Goal: Task Accomplishment & Management: Use online tool/utility

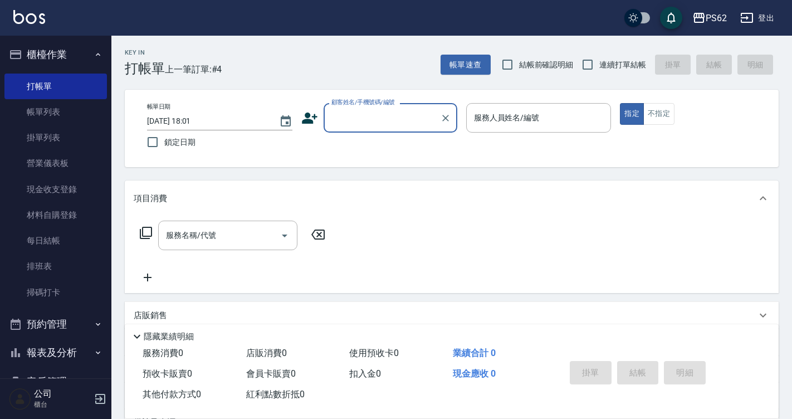
click at [386, 114] on input "顧客姓名/手機號碼/編號" at bounding box center [381, 117] width 107 height 19
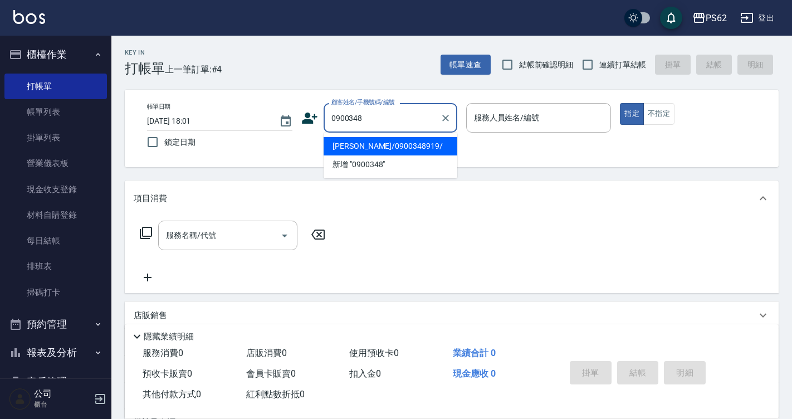
click at [356, 139] on li "黃信煌/0900348919/" at bounding box center [390, 146] width 134 height 18
type input "黃信煌/0900348919/"
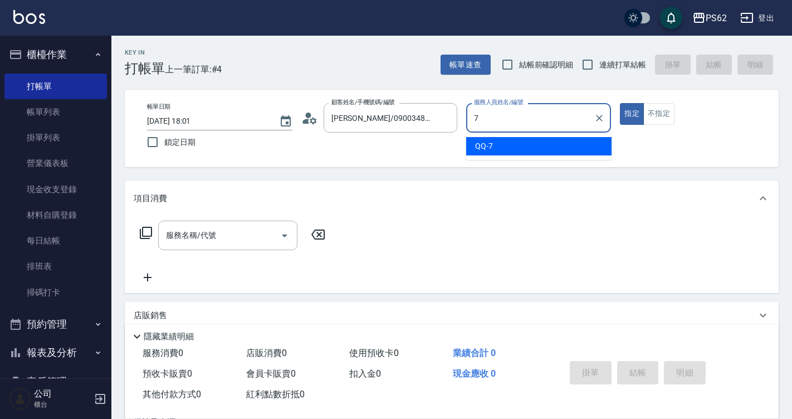
type input "QQ-7"
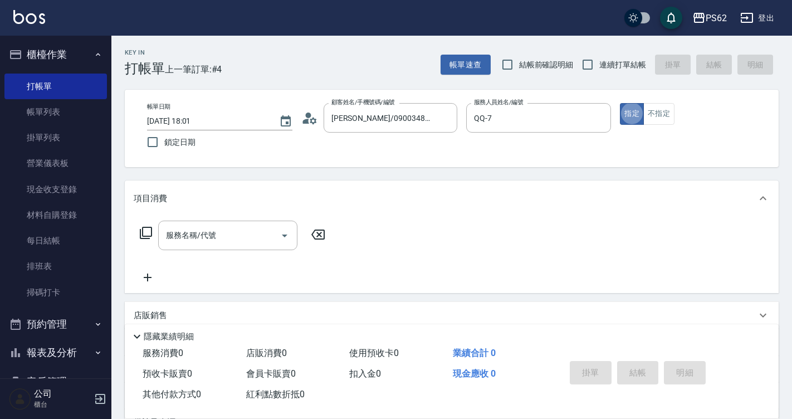
type button "true"
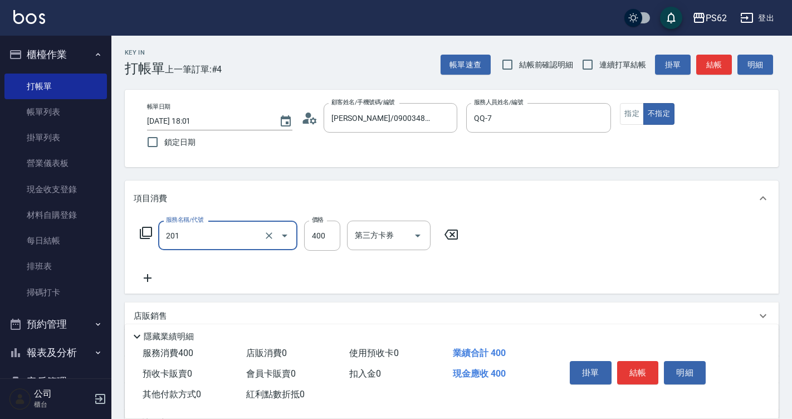
type input "洗剪400(201)"
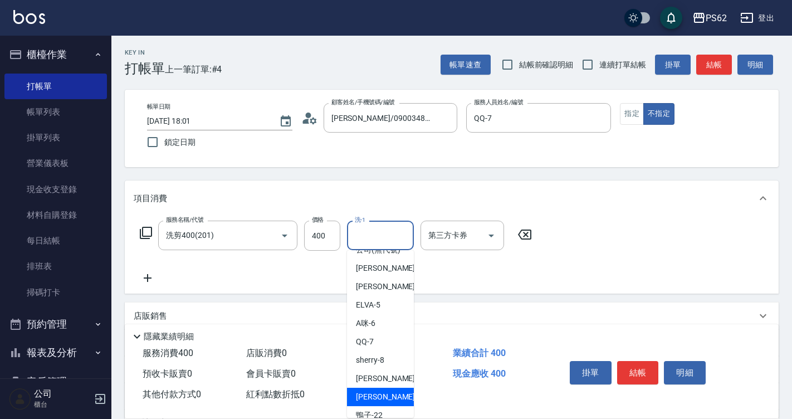
scroll to position [62, 0]
type input "鴨子-22"
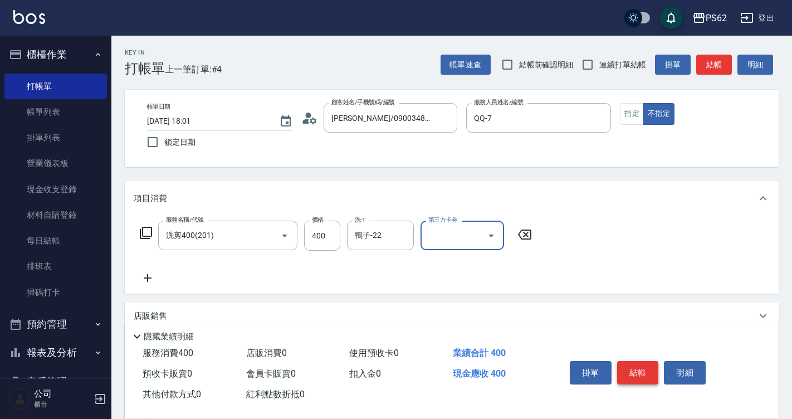
click at [386, 175] on button "結帳" at bounding box center [638, 372] width 42 height 23
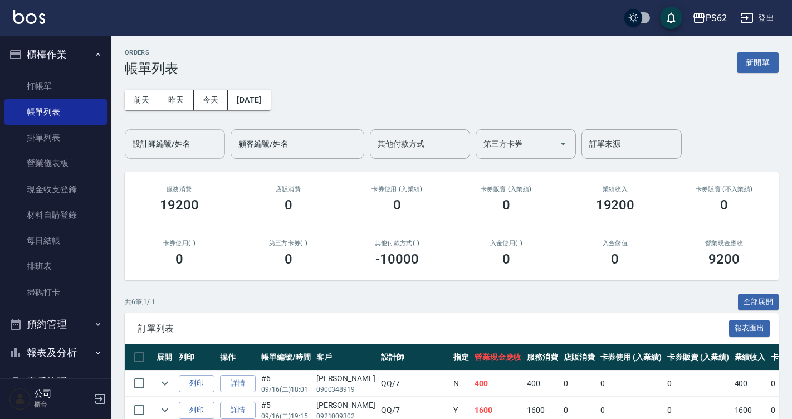
click at [197, 144] on input "設計師編號/姓名" at bounding box center [175, 143] width 90 height 19
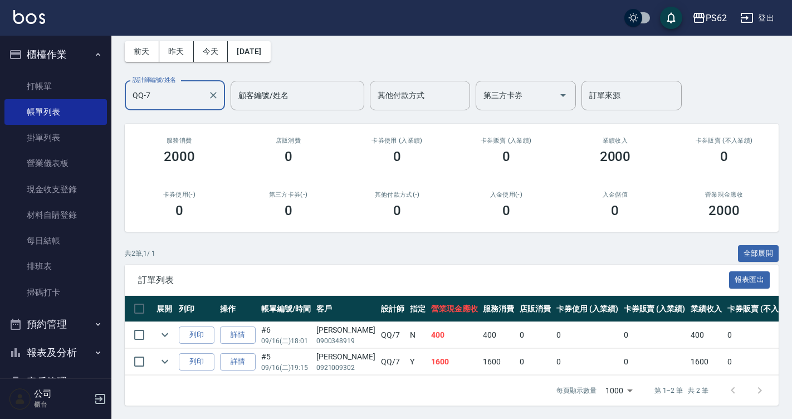
scroll to position [56, 0]
type input "QQ-7"
click at [55, 69] on ul "打帳單 帳單列表 掛單列表 營業儀表板 現金收支登錄 材料自購登錄 每日結帳 排班表 掃碼打卡" at bounding box center [55, 189] width 102 height 240
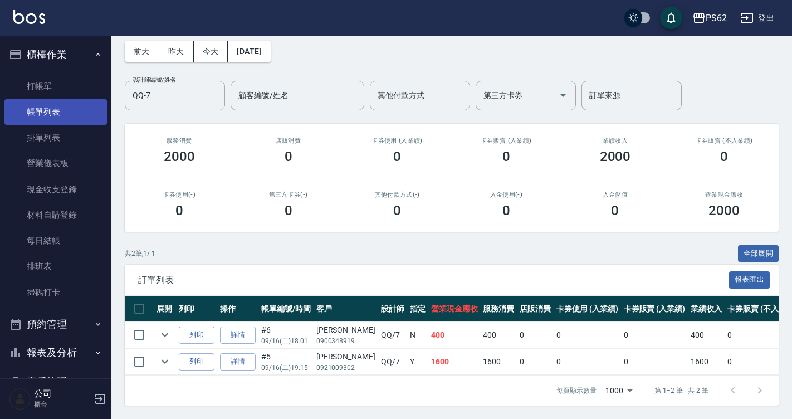
click at [70, 99] on link "帳單列表" at bounding box center [55, 112] width 102 height 26
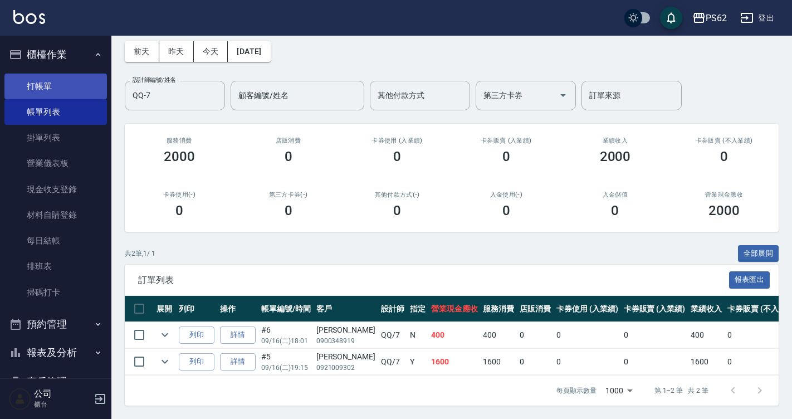
click at [88, 89] on link "打帳單" at bounding box center [55, 86] width 102 height 26
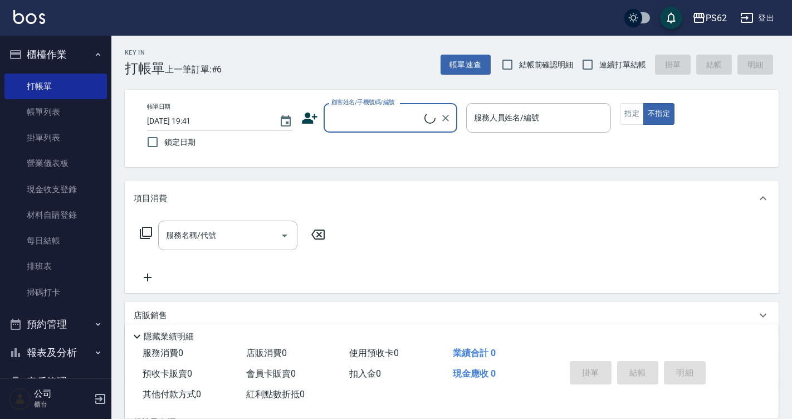
click at [336, 117] on input "顧客姓名/手機號碼/編號" at bounding box center [376, 117] width 96 height 19
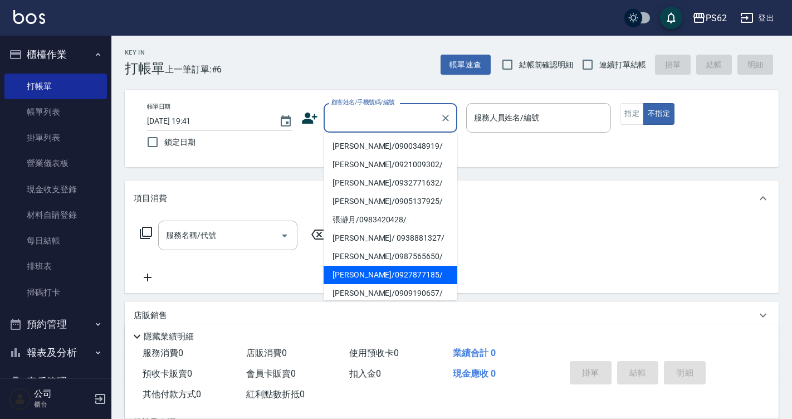
click at [309, 121] on icon at bounding box center [310, 117] width 16 height 11
click at [309, 121] on body "PS62 登出 櫃檯作業 打帳單 帳單列表 掛單列表 營業儀表板 現金收支登錄 材料自購登錄 每日結帳 排班表 掃碼打卡 預約管理 預約管理 單日預約紀錄 單…" at bounding box center [396, 271] width 792 height 542
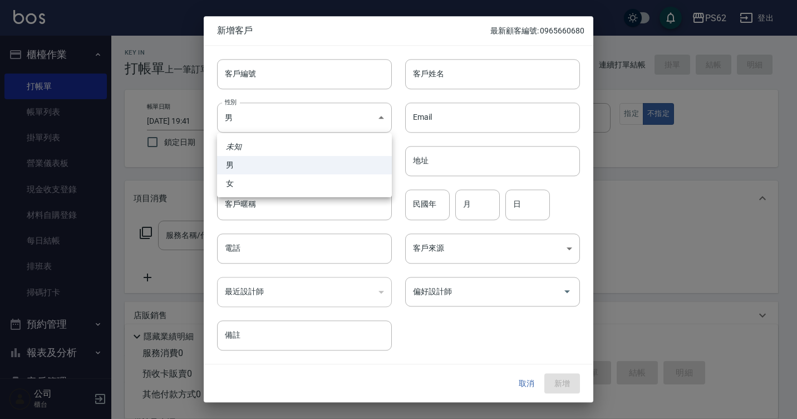
click at [386, 175] on div at bounding box center [398, 209] width 797 height 419
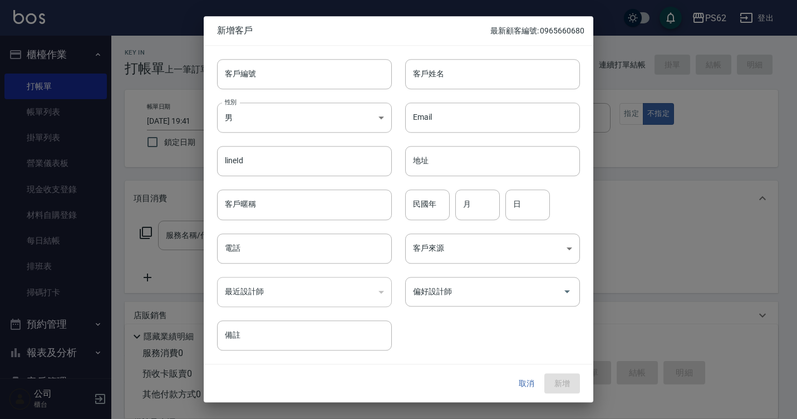
click at [386, 175] on button "取消" at bounding box center [527, 383] width 36 height 21
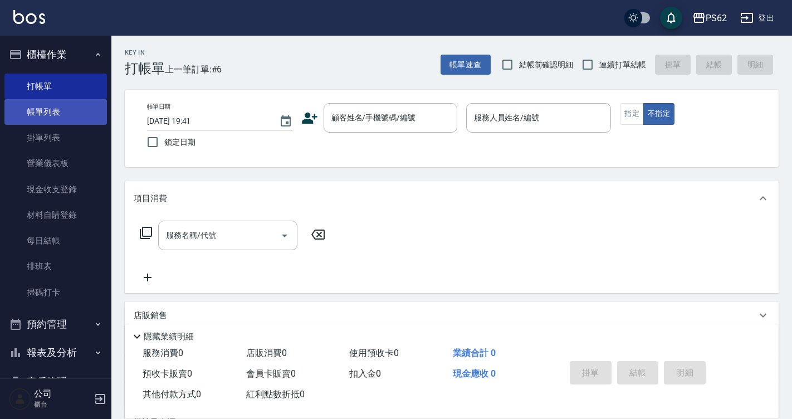
click at [50, 113] on link "帳單列表" at bounding box center [55, 112] width 102 height 26
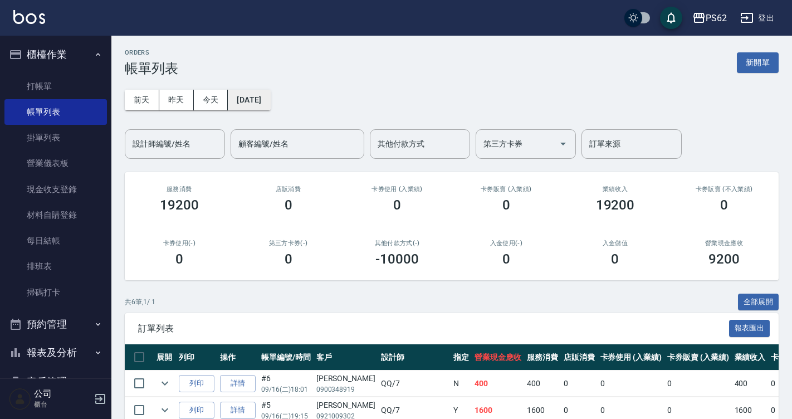
click at [261, 102] on button "2025/09/16" at bounding box center [249, 100] width 42 height 21
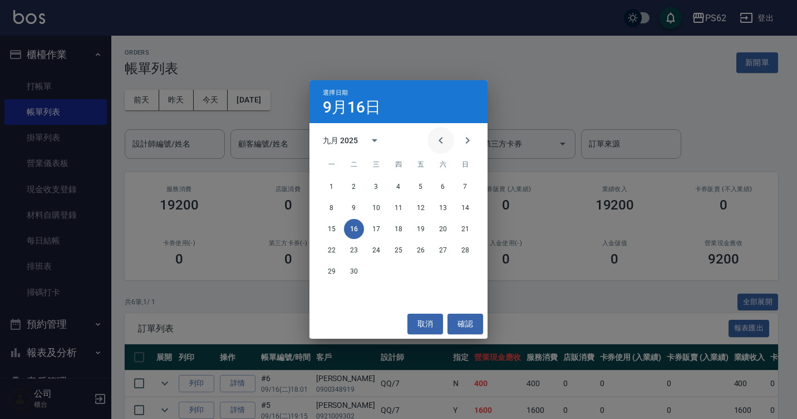
click at [386, 141] on icon "Previous month" at bounding box center [441, 140] width 4 height 7
click at [376, 175] on button "20" at bounding box center [376, 250] width 20 height 20
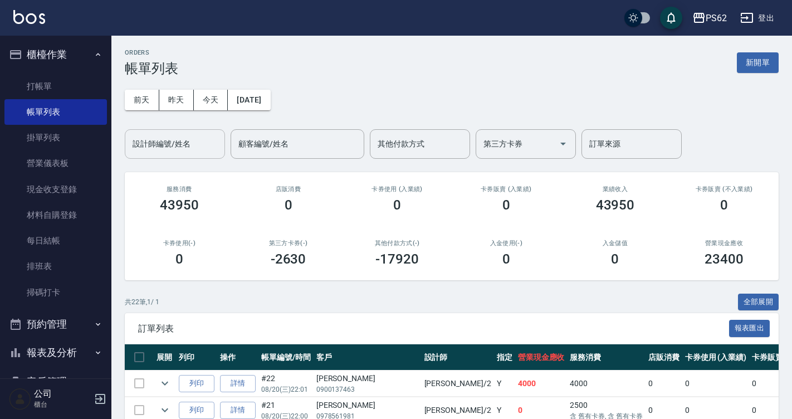
click at [186, 154] on div "設計師編號/姓名" at bounding box center [175, 144] width 100 height 30
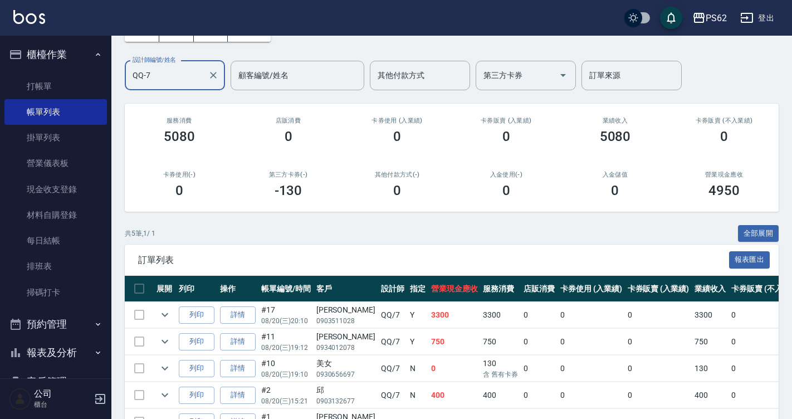
scroll to position [137, 0]
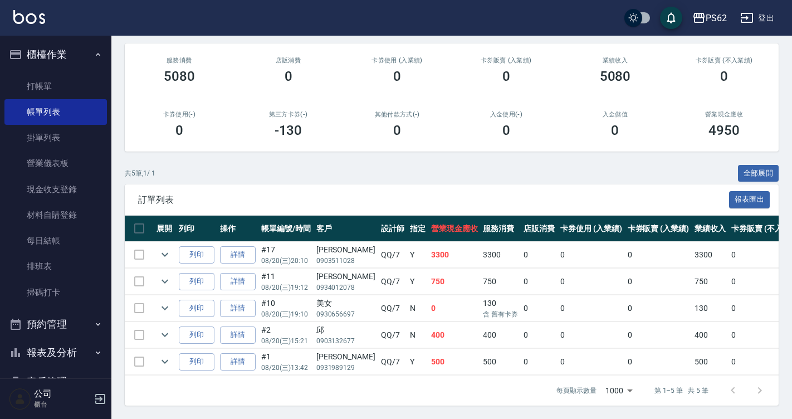
type input "QQ-7"
click at [323, 175] on div "吳孟諺" at bounding box center [345, 277] width 59 height 12
click at [325, 175] on div "吳孟諺" at bounding box center [345, 277] width 59 height 12
copy div "吳孟諺"
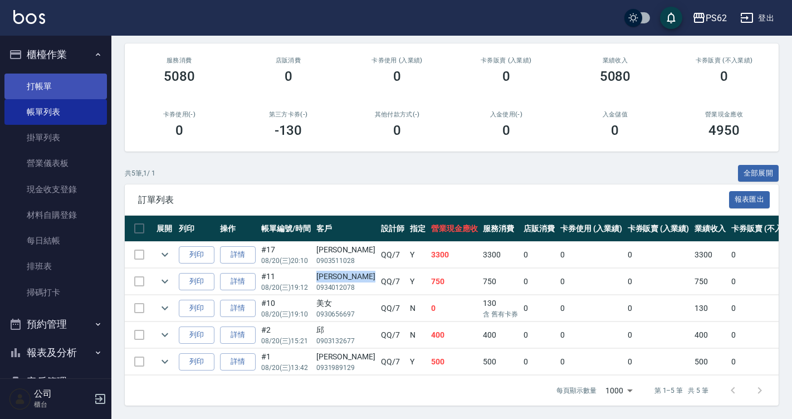
click at [50, 88] on link "打帳單" at bounding box center [55, 86] width 102 height 26
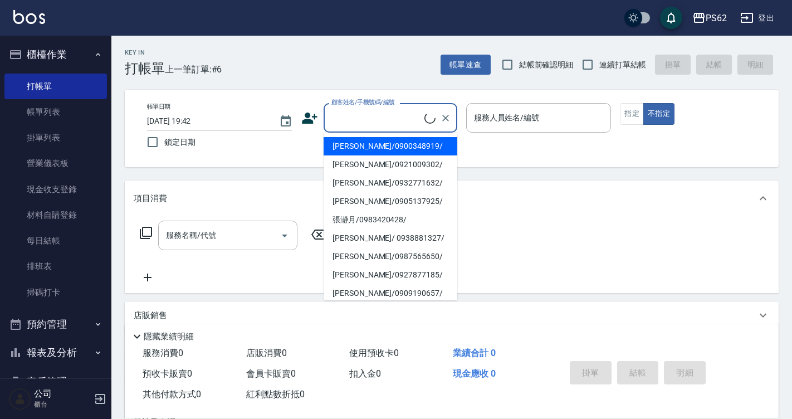
click at [363, 112] on input "顧客姓名/手機號碼/編號" at bounding box center [376, 117] width 96 height 19
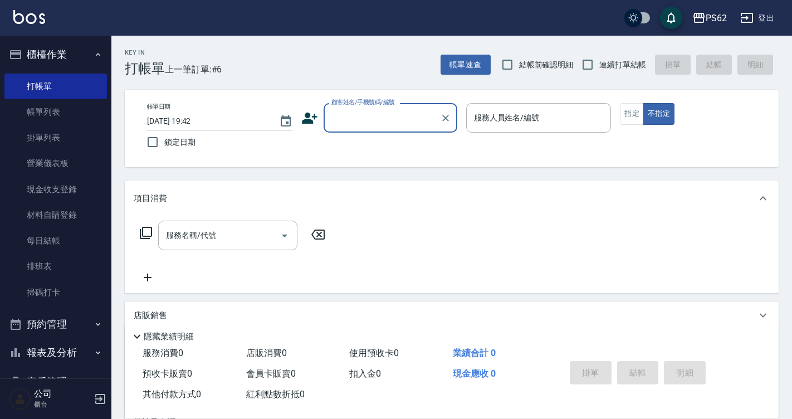
click at [365, 124] on input "顧客姓名/手機號碼/編號" at bounding box center [381, 117] width 107 height 19
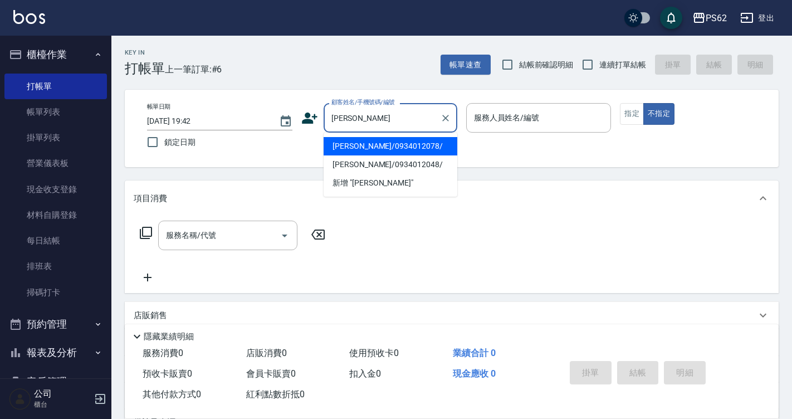
click at [365, 143] on li "吳孟諺/0934012078/" at bounding box center [390, 146] width 134 height 18
type input "吳孟諺/0934012078/"
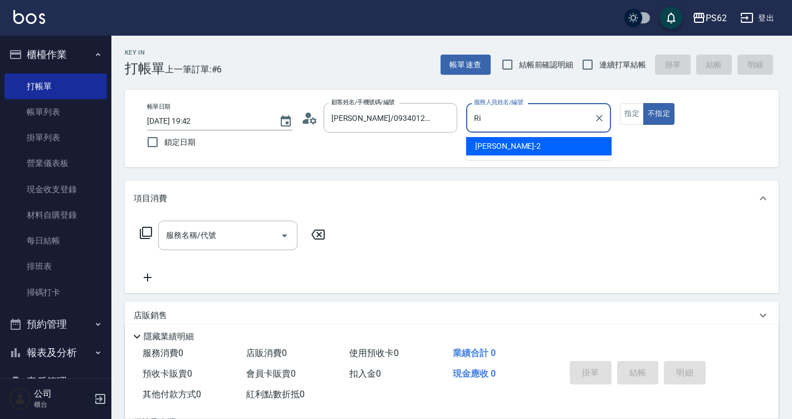
type input "R"
type input "QQ-7"
type button "false"
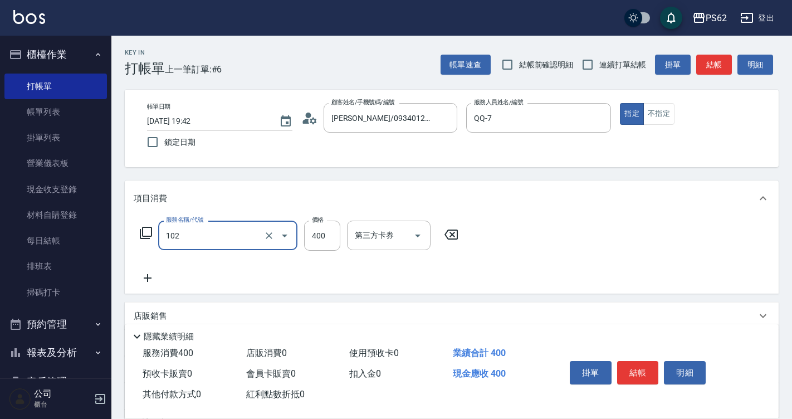
type input "精油洗髮(102)"
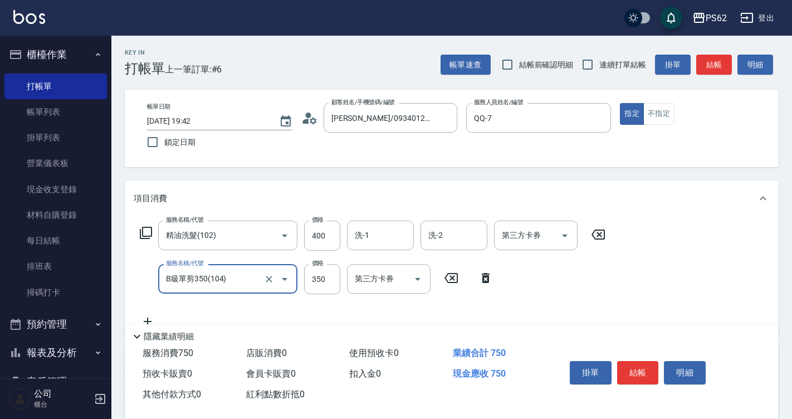
type input "B級單剪350(104)"
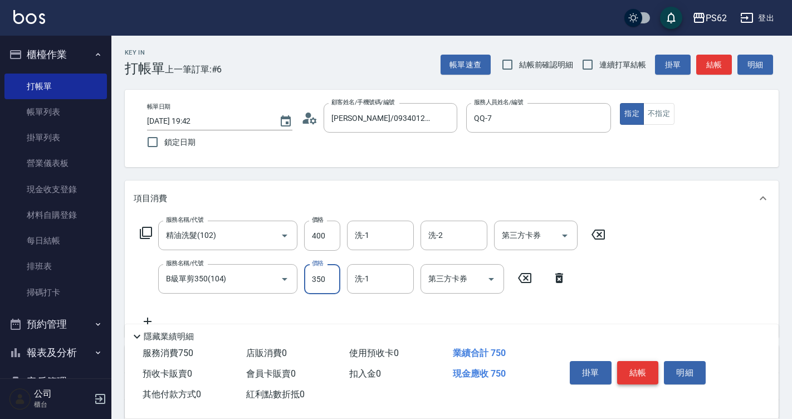
click at [386, 175] on button "結帳" at bounding box center [638, 372] width 42 height 23
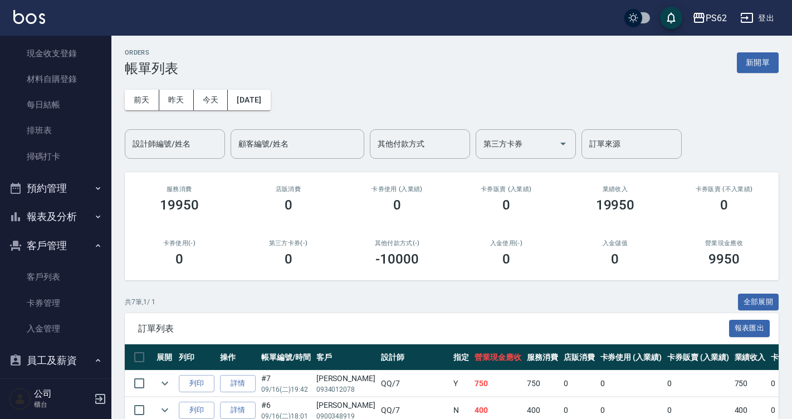
scroll to position [167, 0]
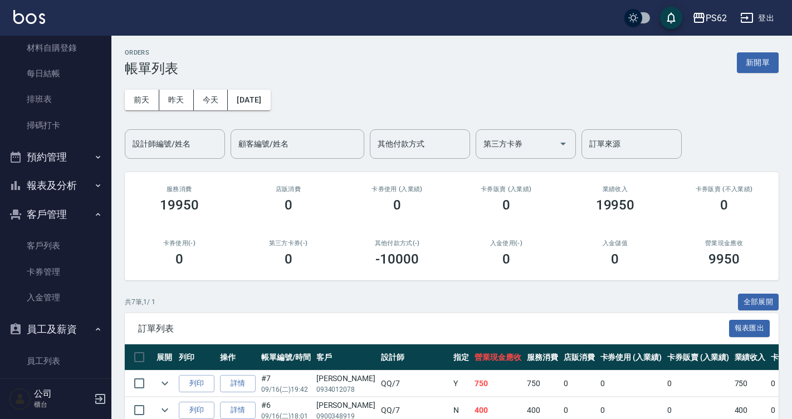
click at [64, 175] on button "報表及分析" at bounding box center [55, 185] width 102 height 29
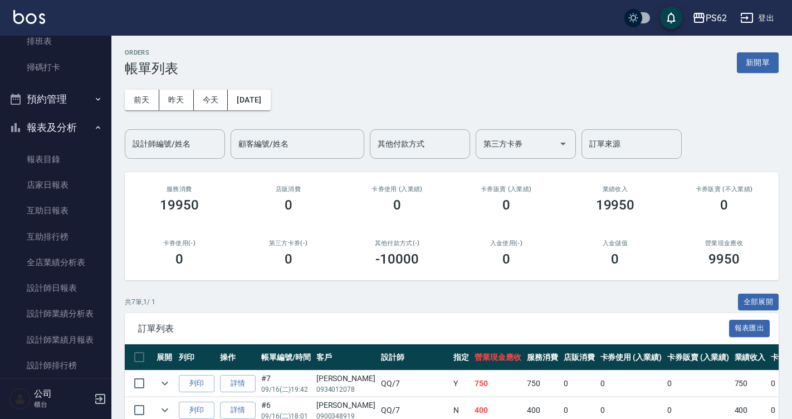
scroll to position [278, 0]
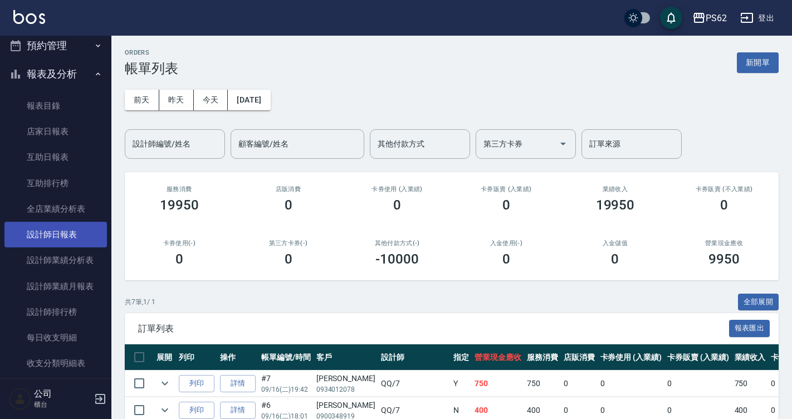
click at [73, 175] on link "設計師日報表" at bounding box center [55, 235] width 102 height 26
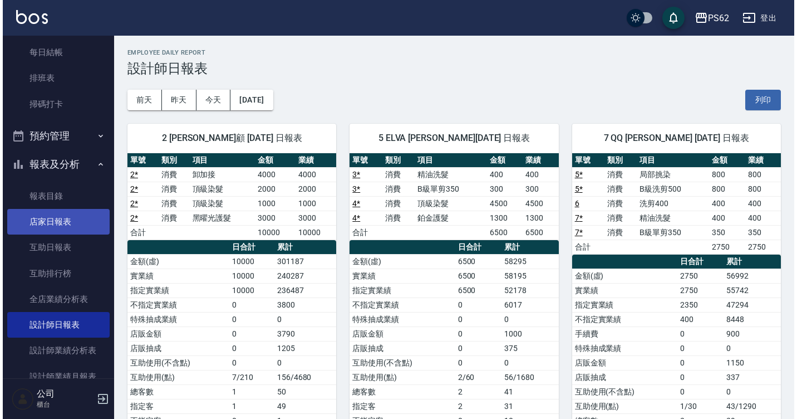
scroll to position [111, 0]
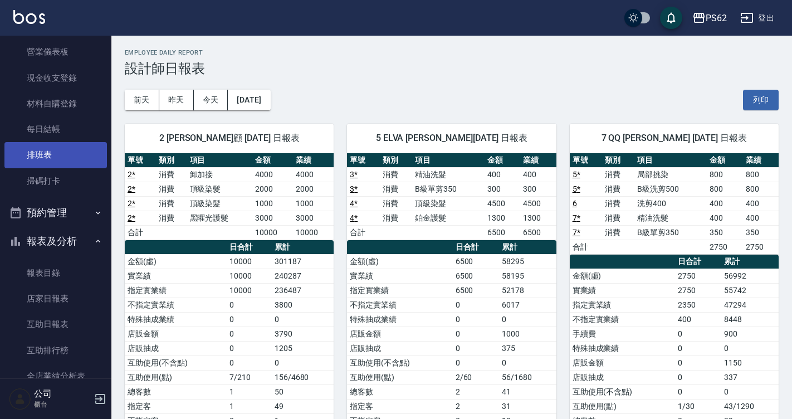
click at [58, 151] on link "排班表" at bounding box center [55, 155] width 102 height 26
